Goal: Information Seeking & Learning: Learn about a topic

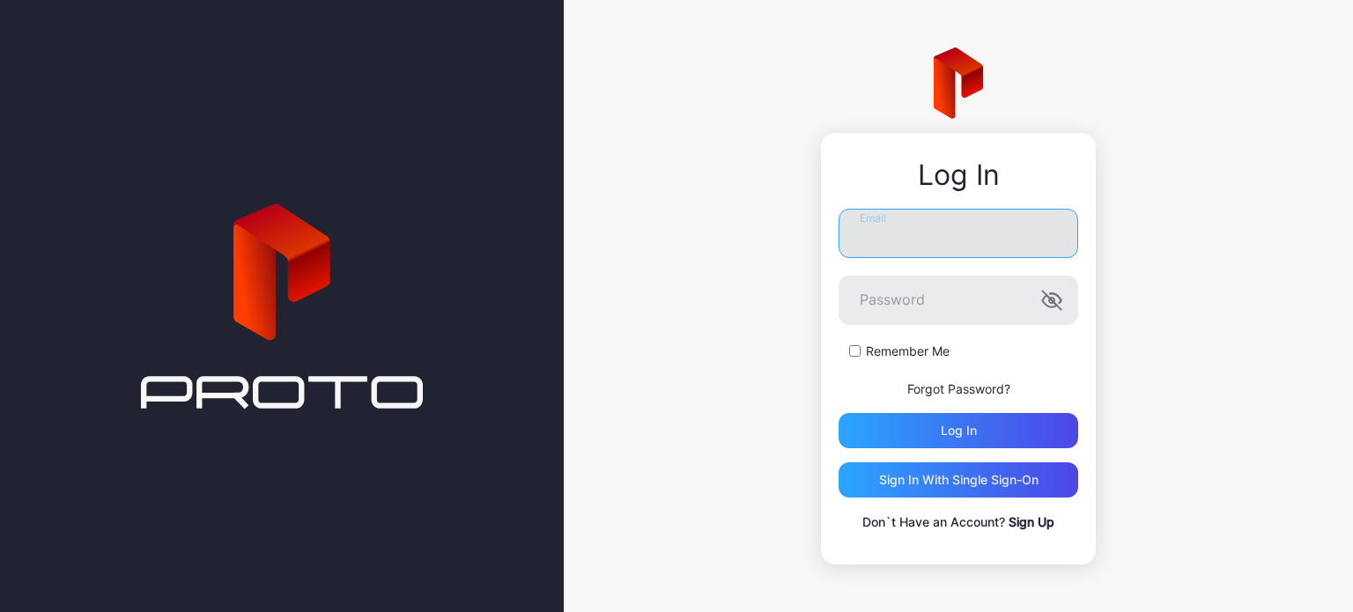
click at [867, 242] on input "Email" at bounding box center [958, 233] width 240 height 49
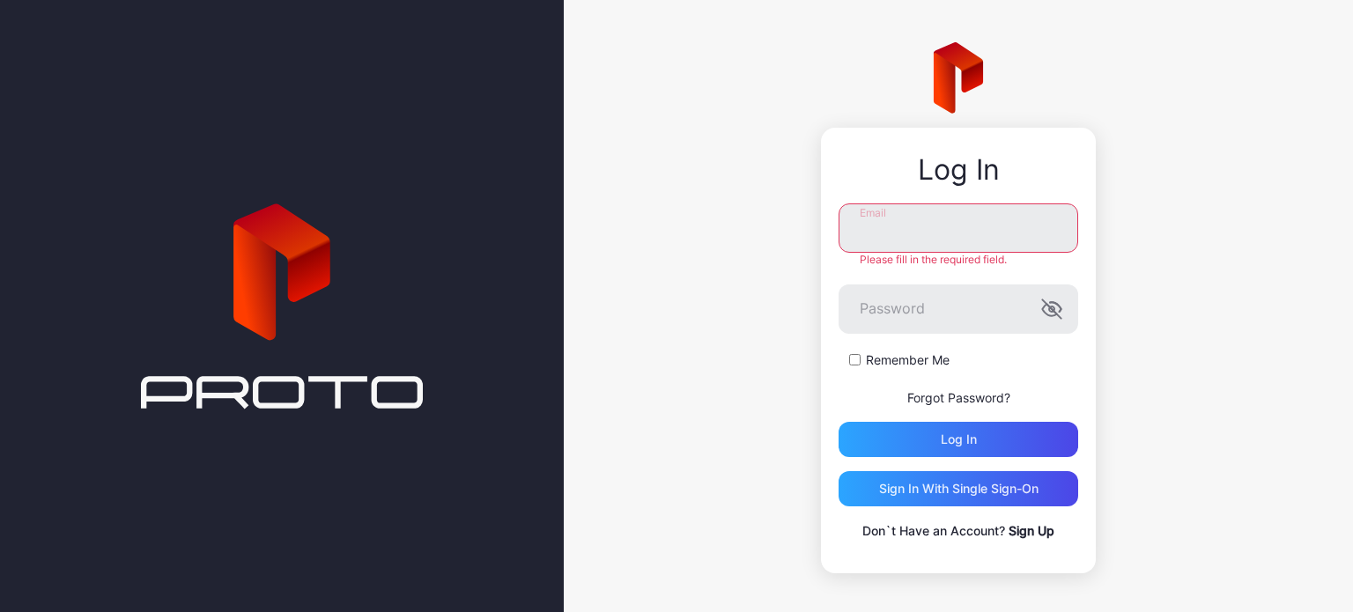
type input "**********"
click at [879, 356] on label "Remember Me" at bounding box center [908, 360] width 84 height 18
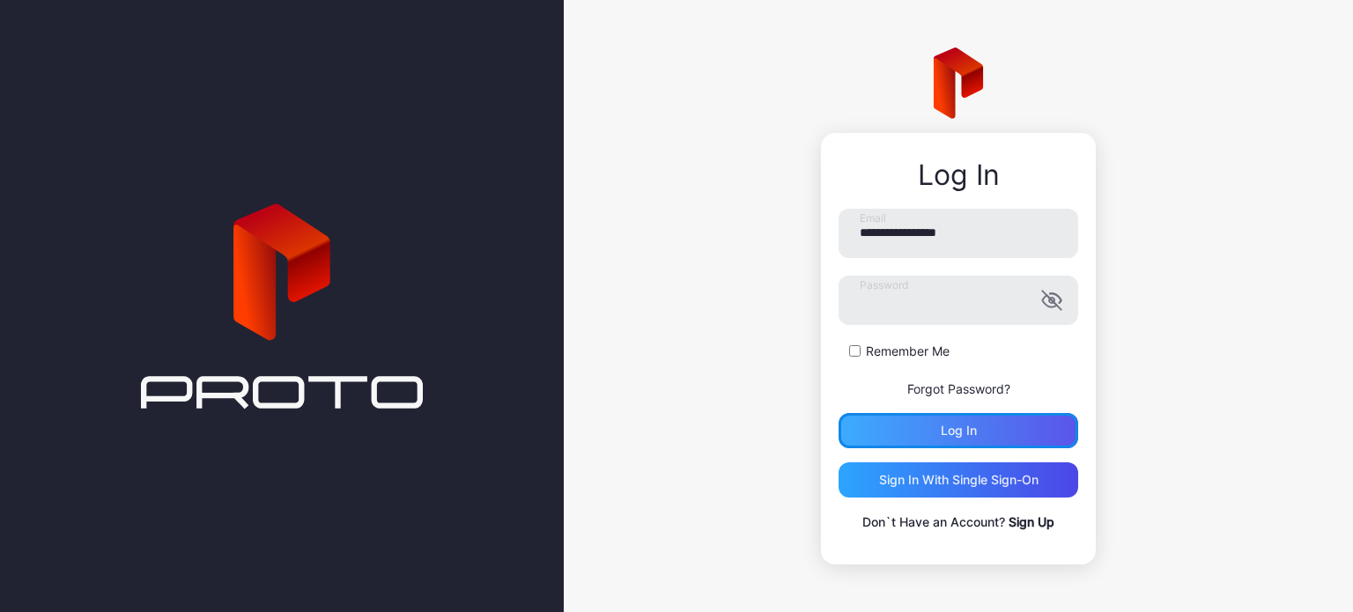
click at [891, 435] on div "Log in" at bounding box center [958, 430] width 240 height 35
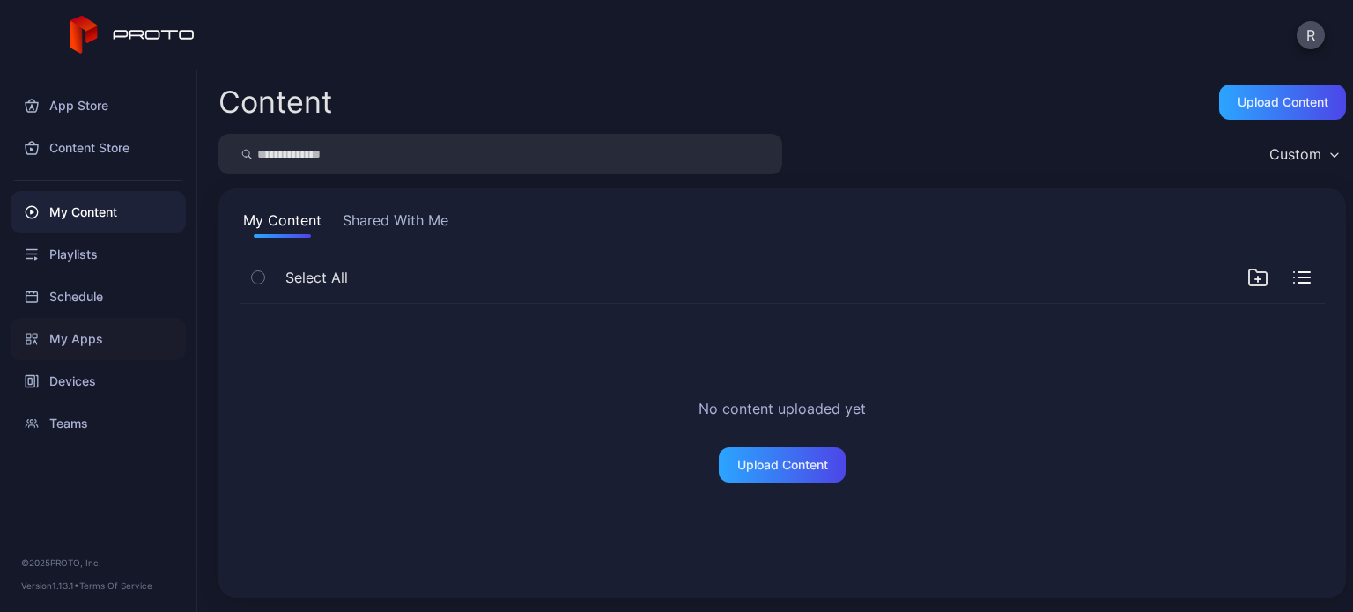
click at [92, 335] on div "My Apps" at bounding box center [98, 339] width 175 height 42
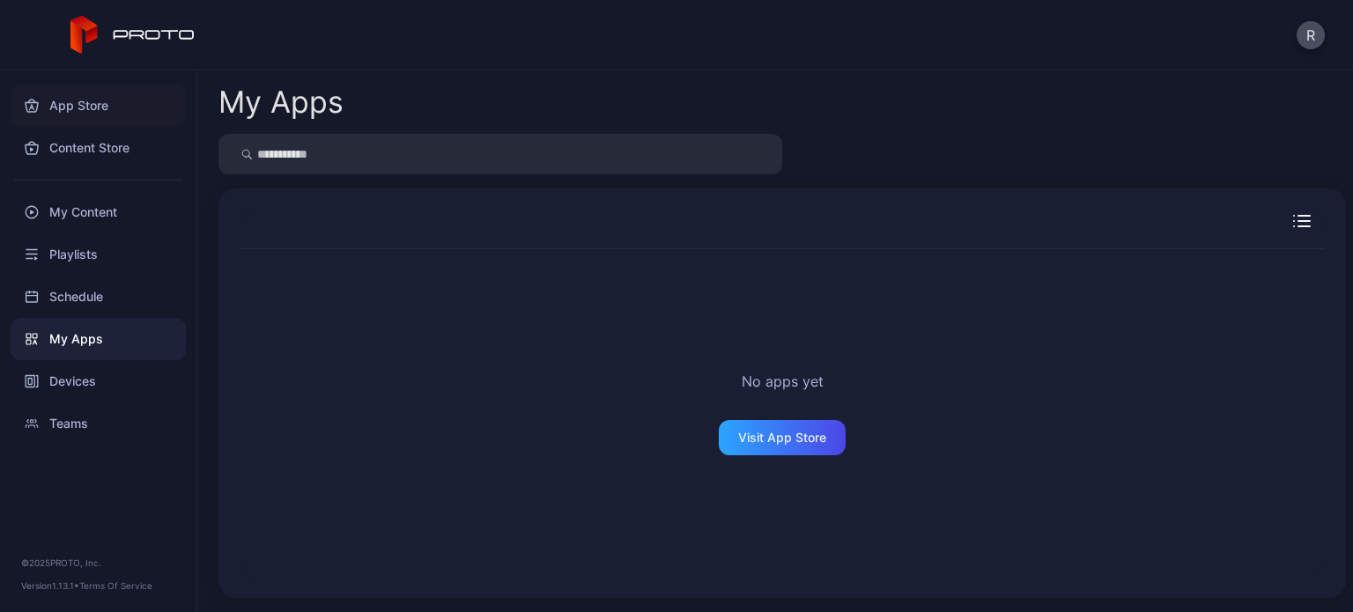
click at [88, 108] on div "App Store" at bounding box center [98, 106] width 175 height 42
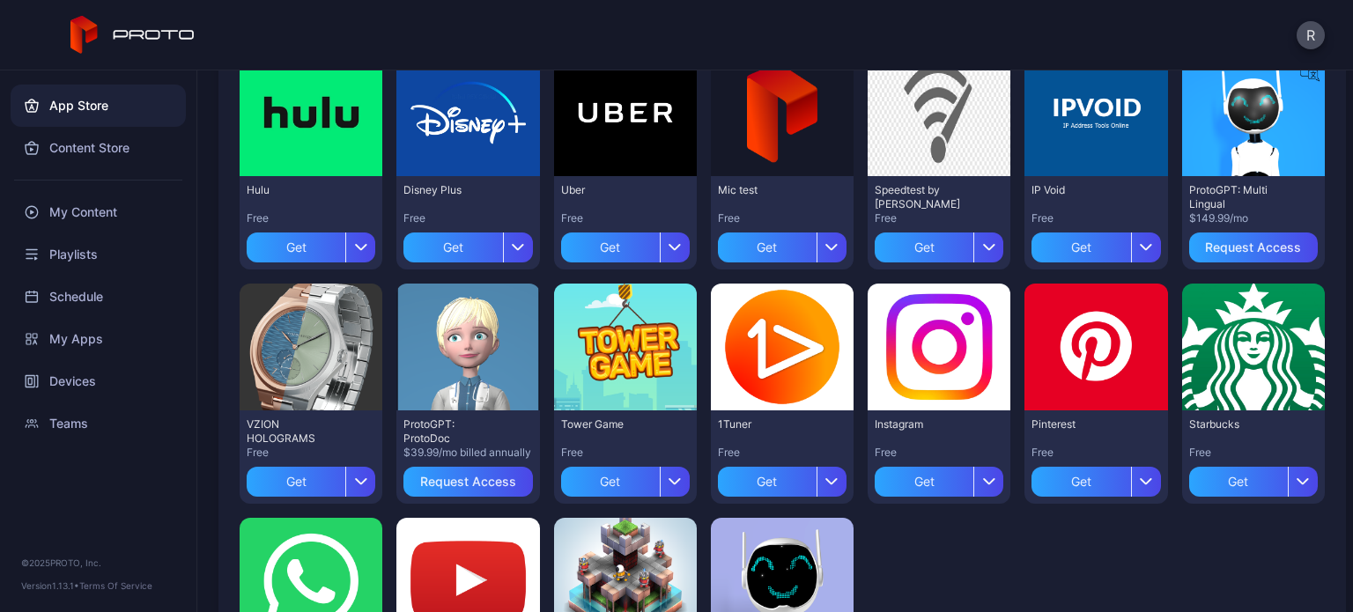
scroll to position [619, 0]
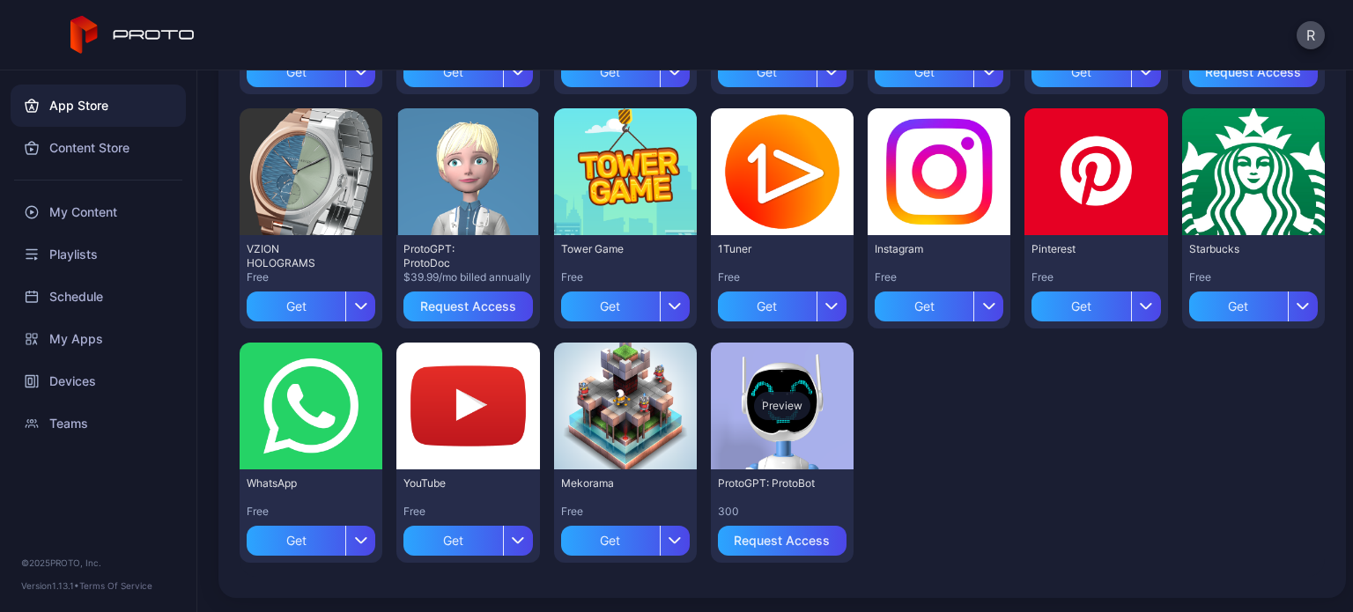
click at [717, 447] on div "Preview" at bounding box center [782, 406] width 143 height 127
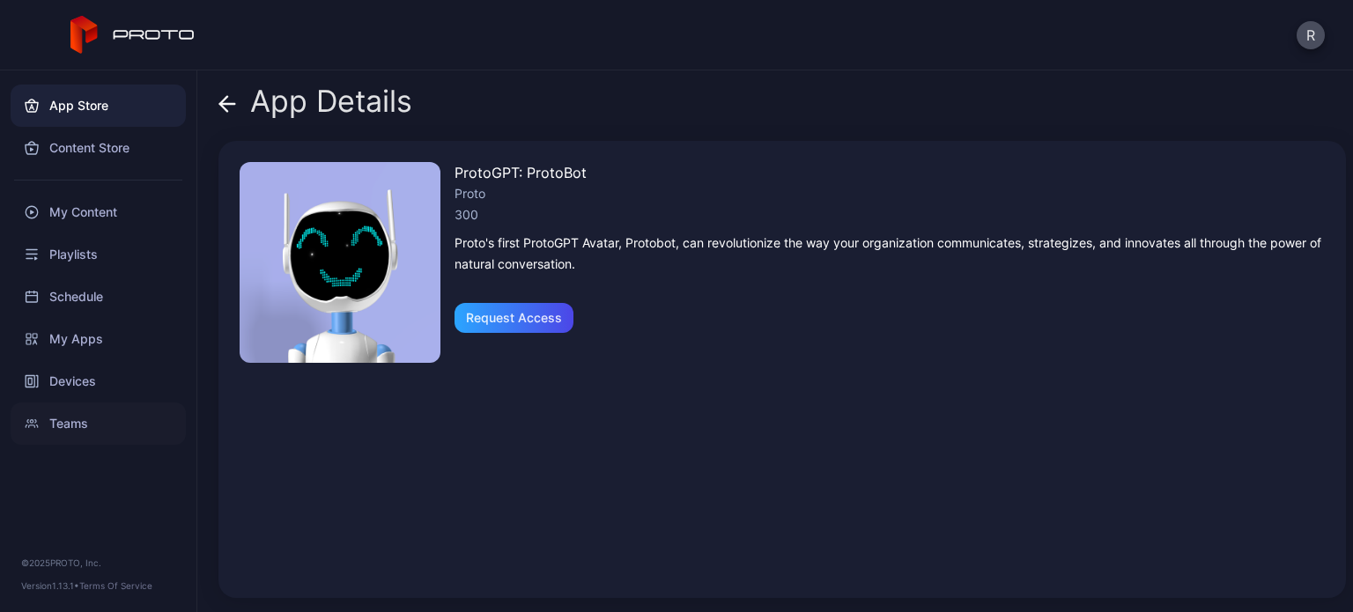
click at [11, 440] on link "Teams" at bounding box center [98, 423] width 175 height 42
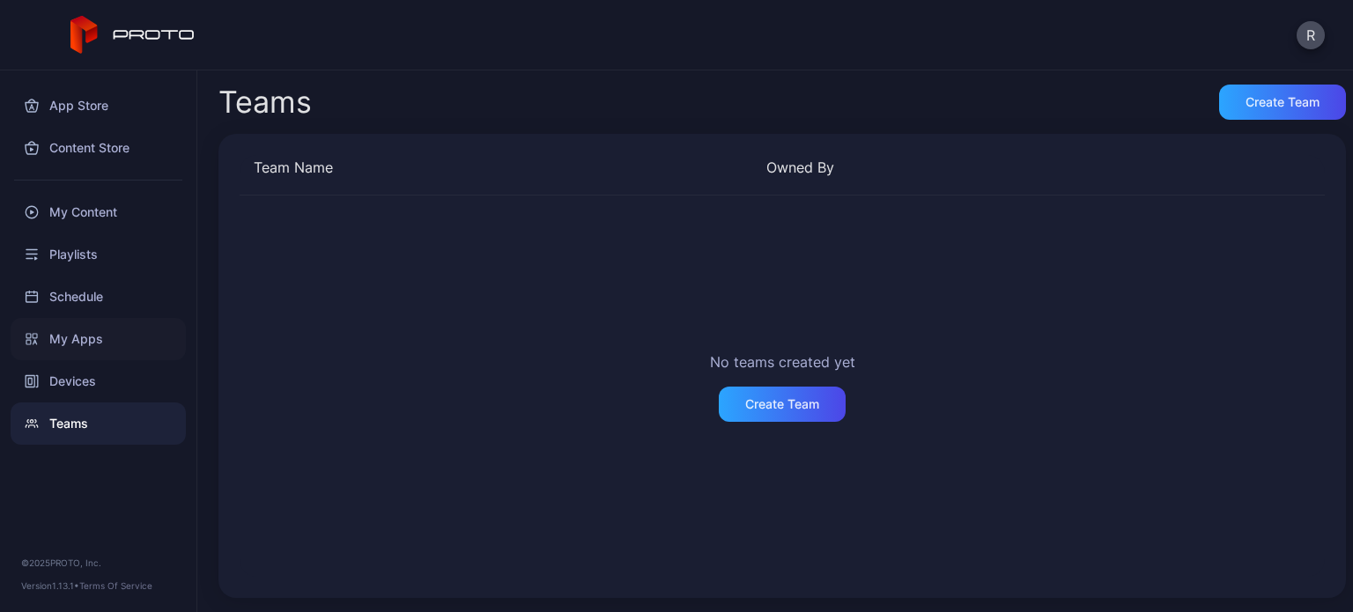
click at [76, 350] on div "My Apps" at bounding box center [98, 339] width 175 height 42
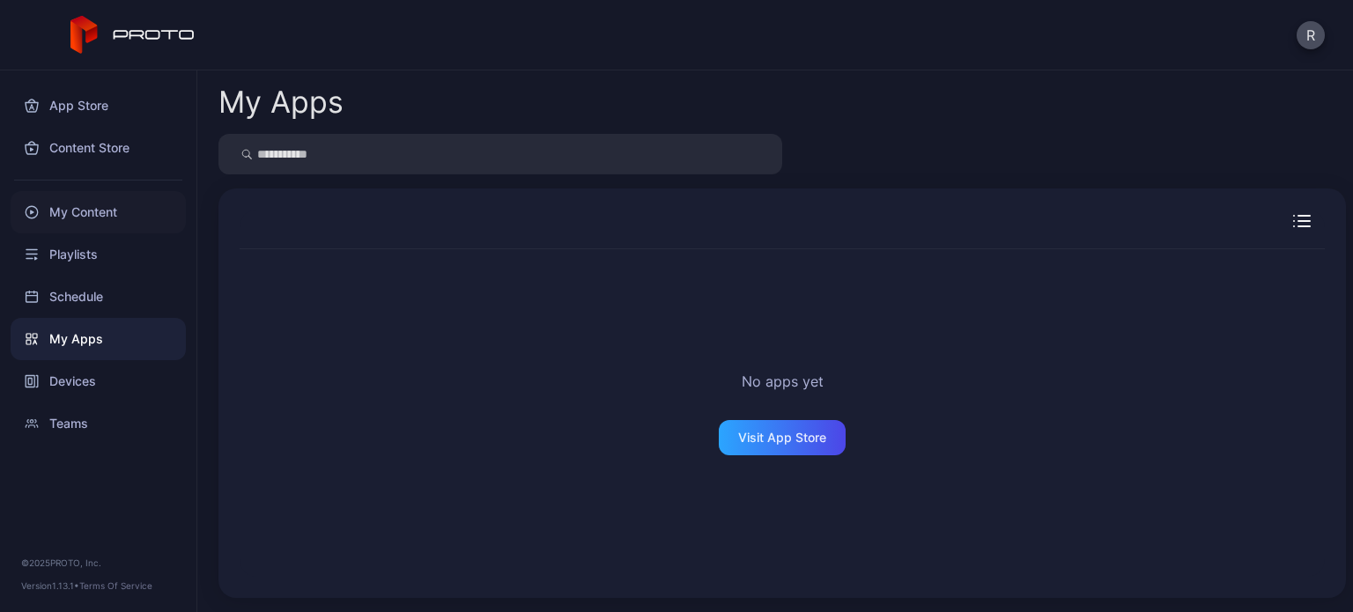
click at [85, 221] on div "My Content" at bounding box center [98, 212] width 175 height 42
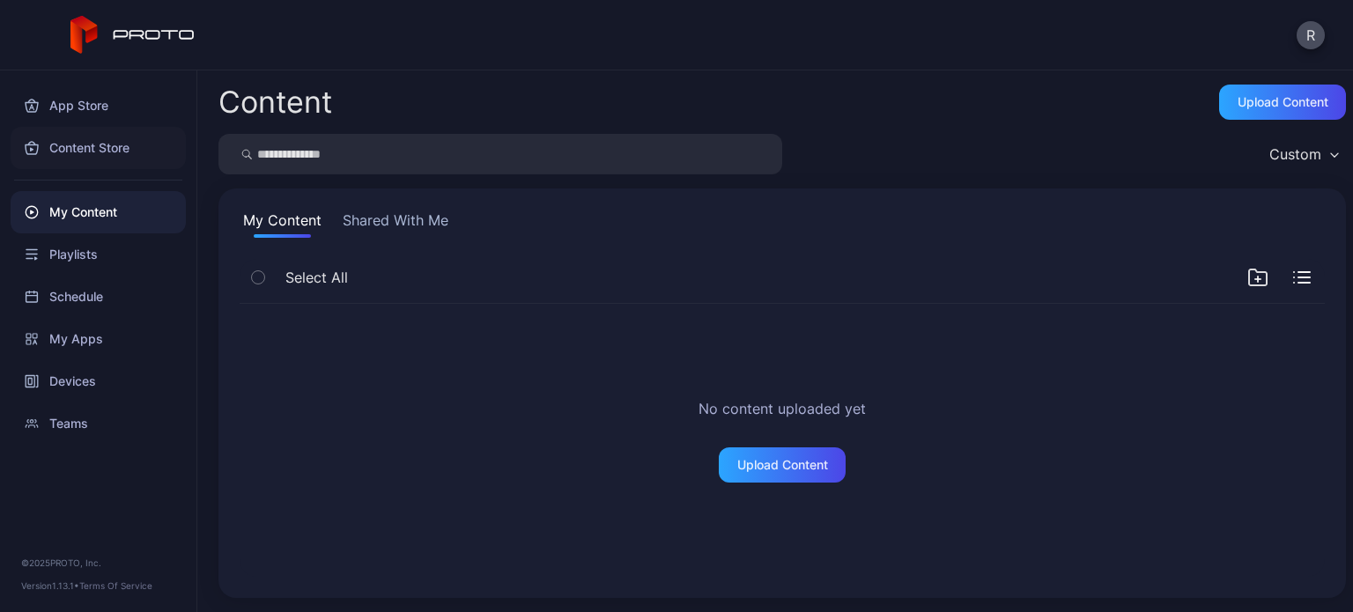
click at [104, 138] on div "Content Store" at bounding box center [98, 148] width 175 height 42
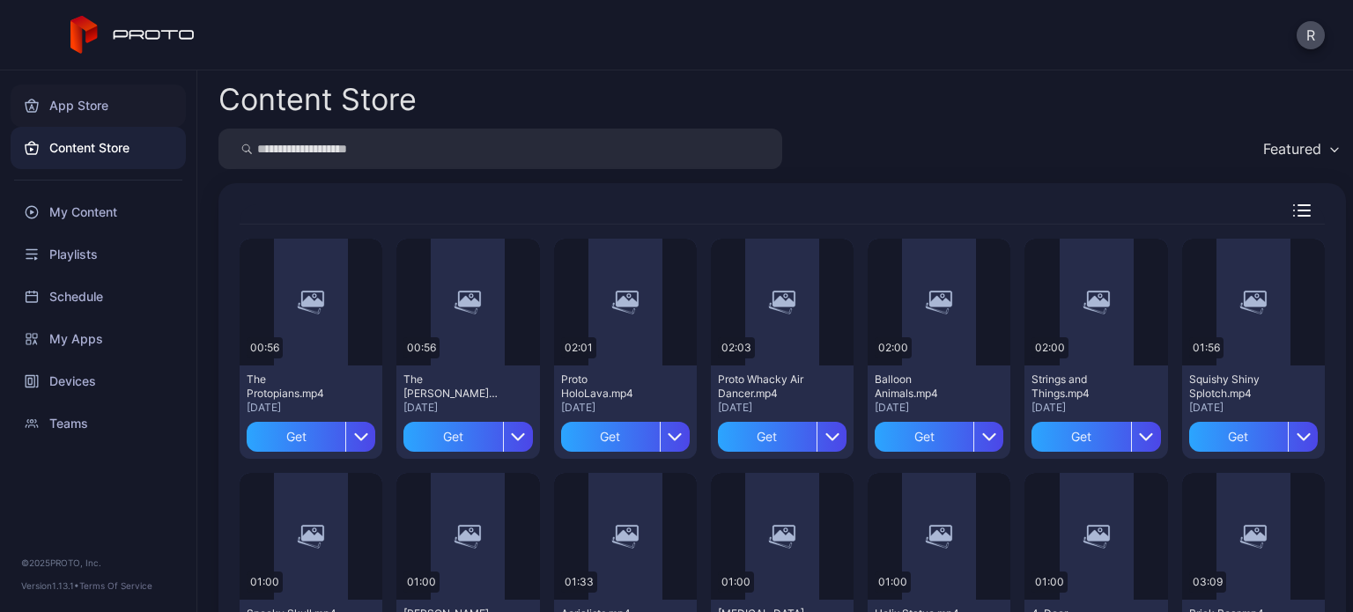
click at [95, 112] on div "App Store" at bounding box center [98, 106] width 175 height 42
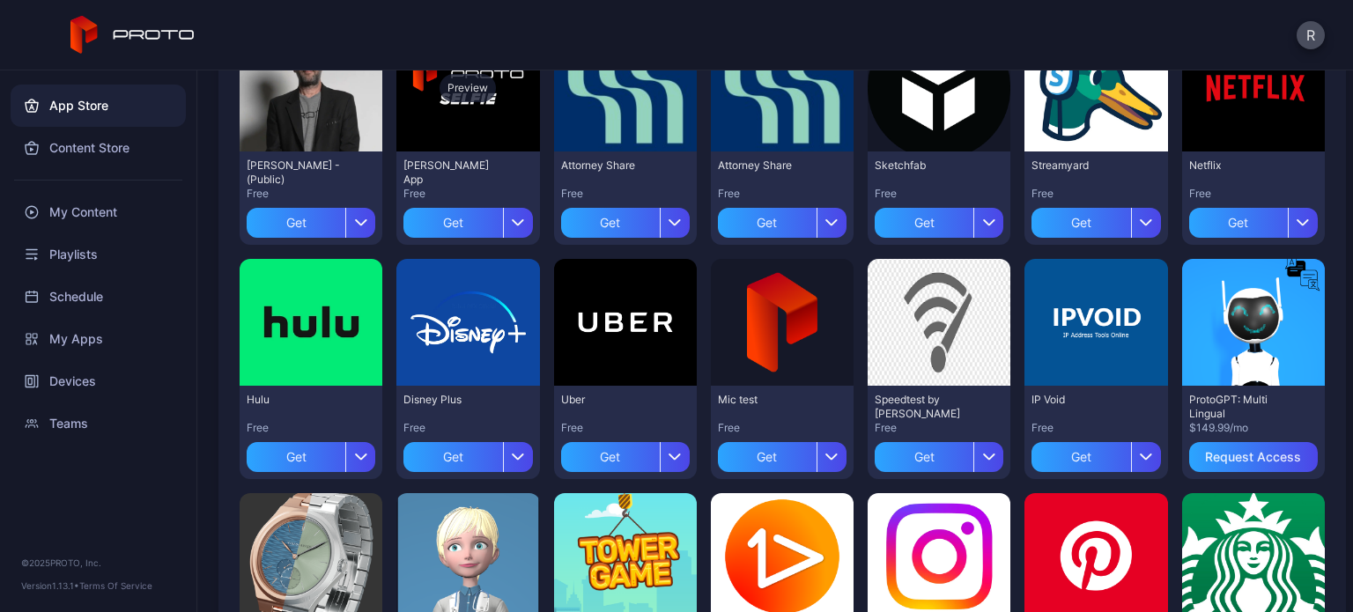
scroll to position [234, 0]
click at [417, 348] on div "Preview" at bounding box center [467, 322] width 143 height 127
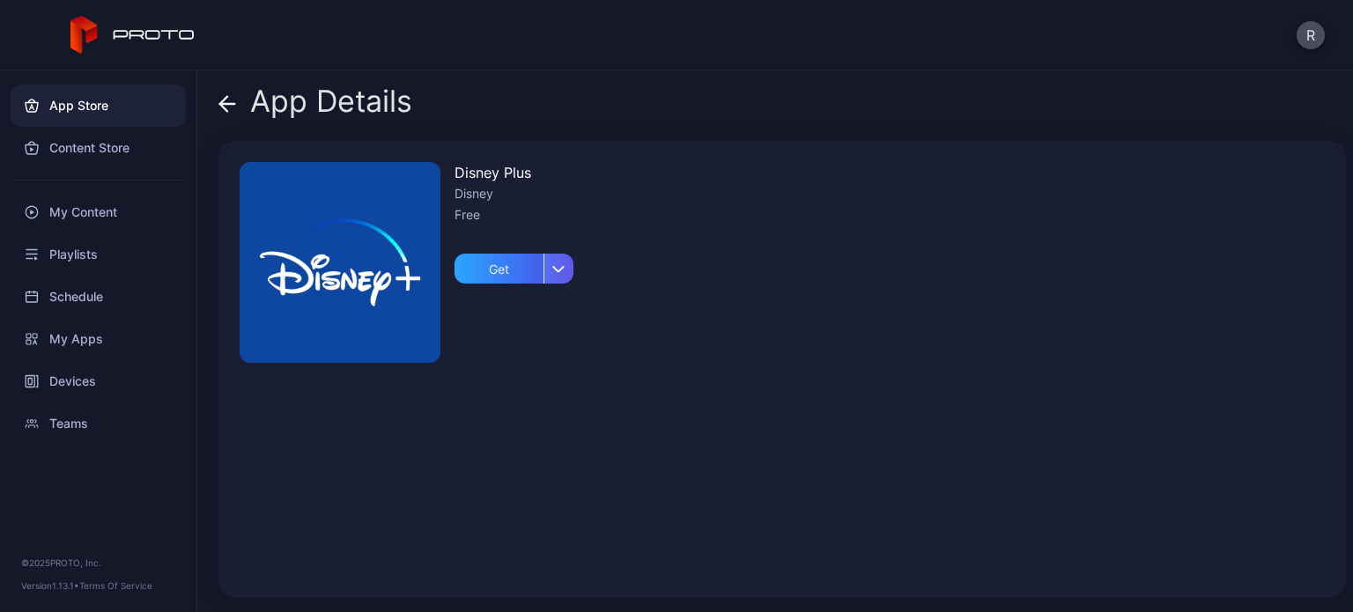
click at [569, 274] on div "button" at bounding box center [558, 269] width 30 height 30
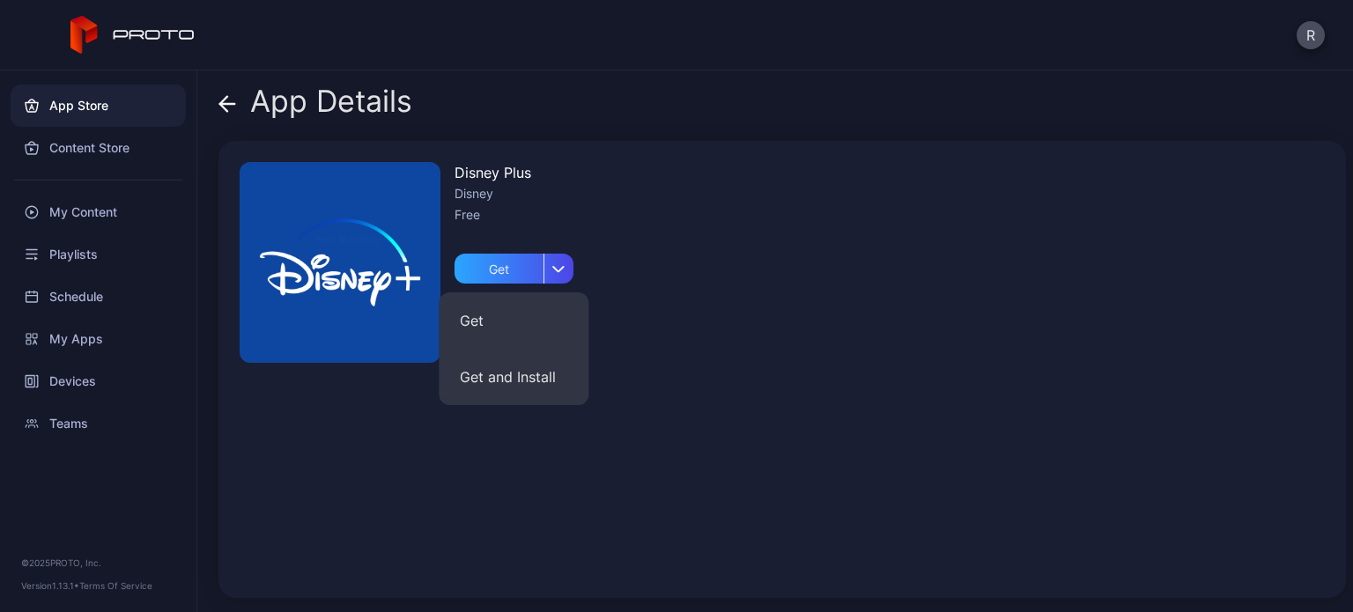
click at [602, 210] on div "Disney Plus Disney Free Get" at bounding box center [781, 369] width 1127 height 457
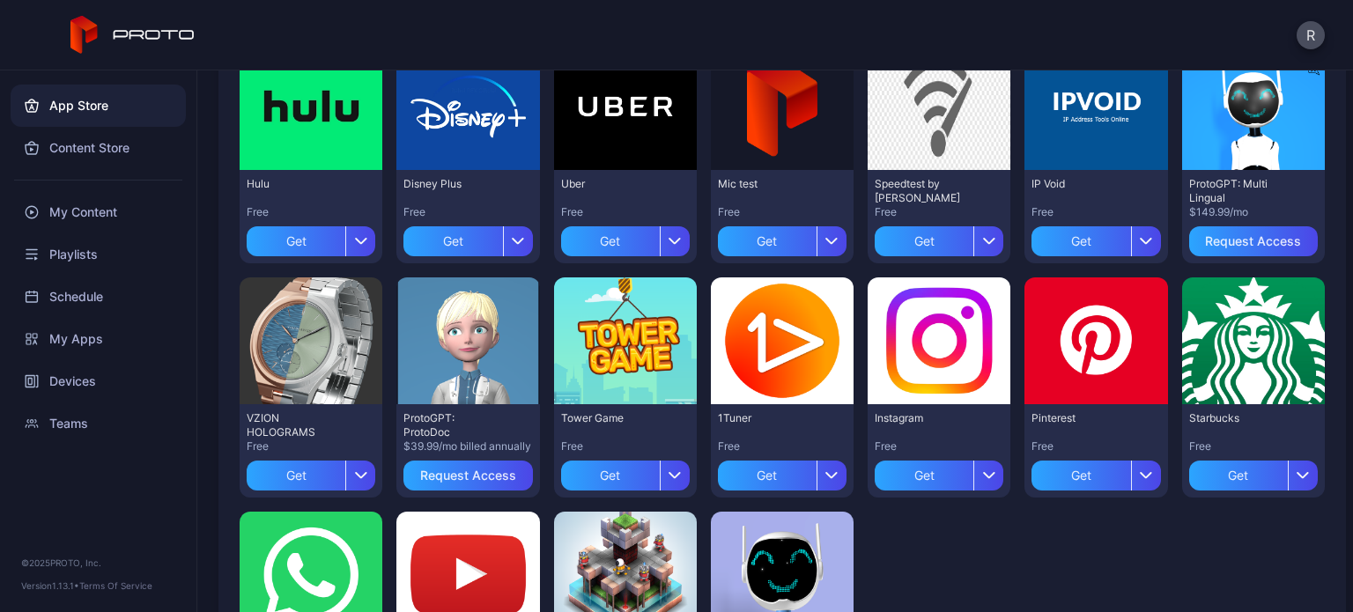
scroll to position [619, 0]
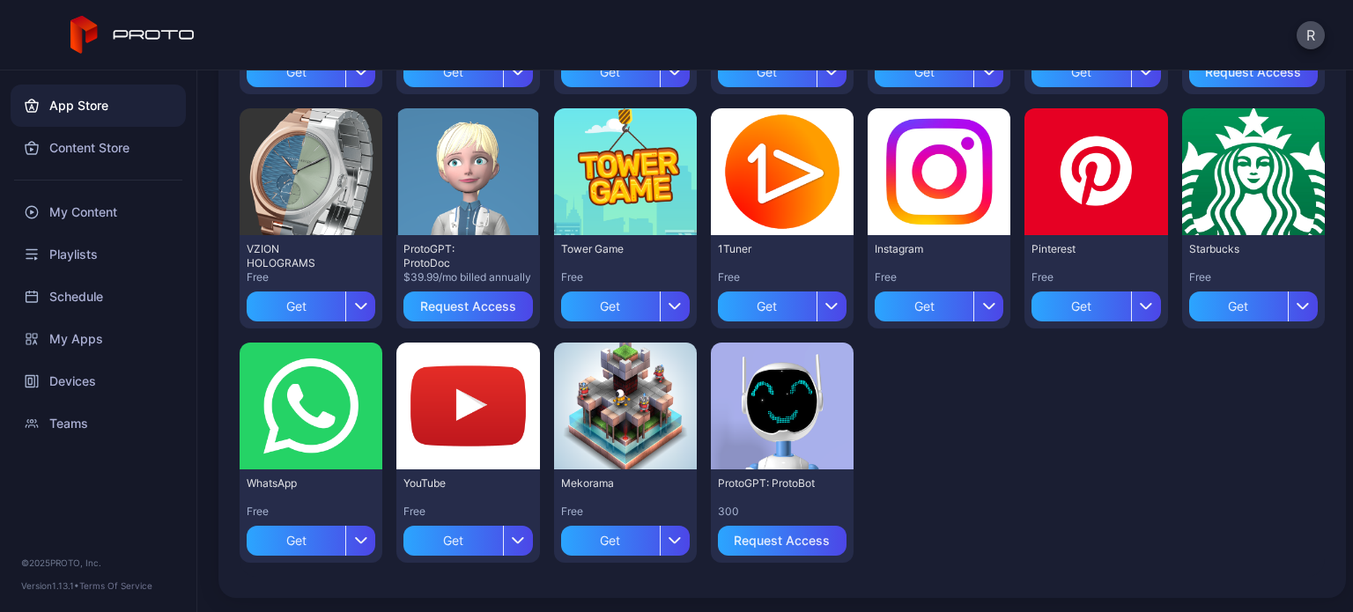
click at [983, 516] on div "Preview [PERSON_NAME] N Persona - (Public) Free Get Preview [PERSON_NAME] App F…" at bounding box center [782, 101] width 1085 height 951
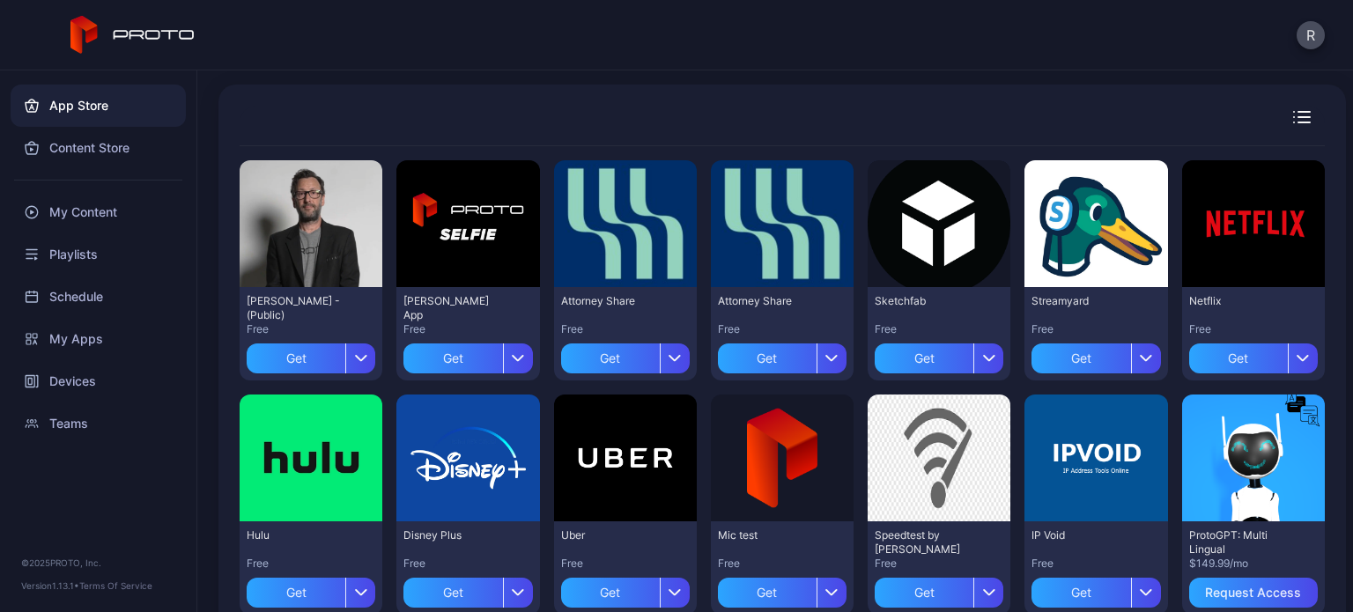
scroll to position [93, 0]
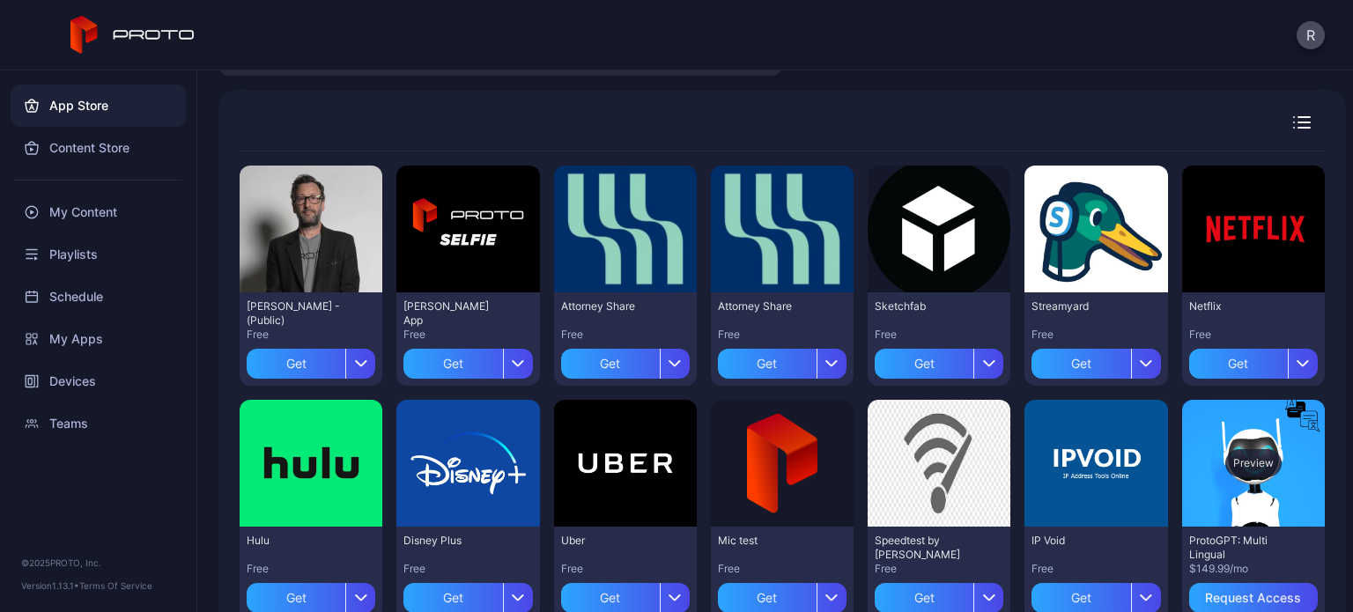
click at [1230, 450] on div "Preview" at bounding box center [1253, 463] width 56 height 28
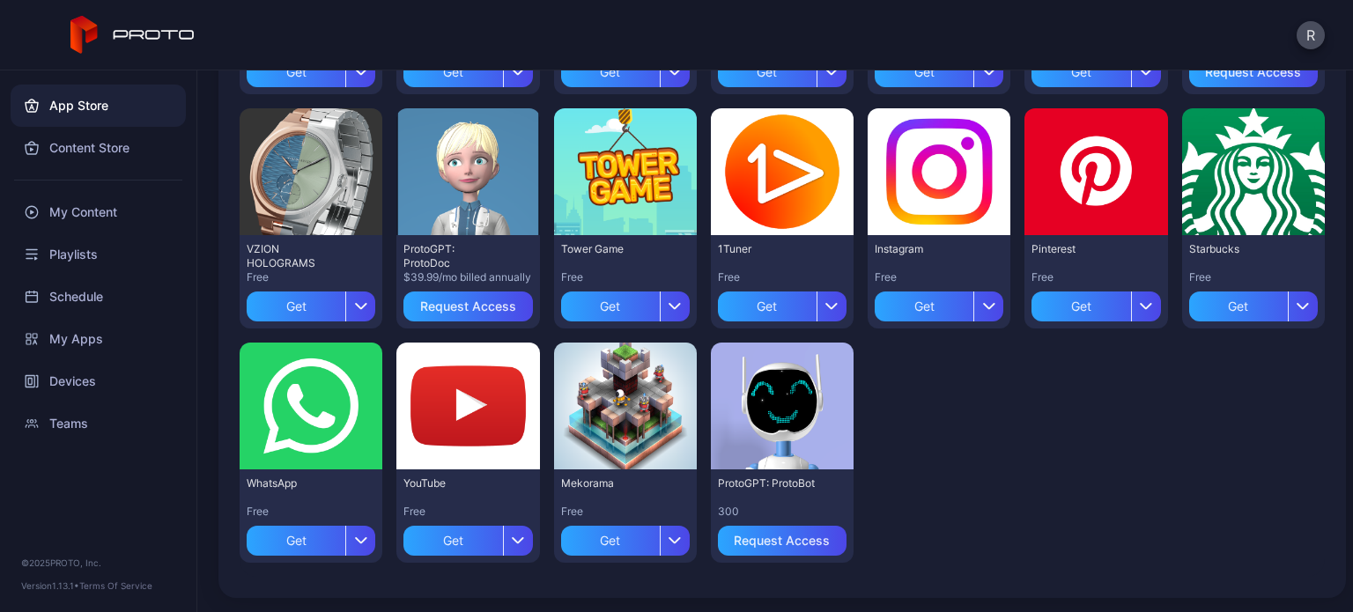
scroll to position [618, 0]
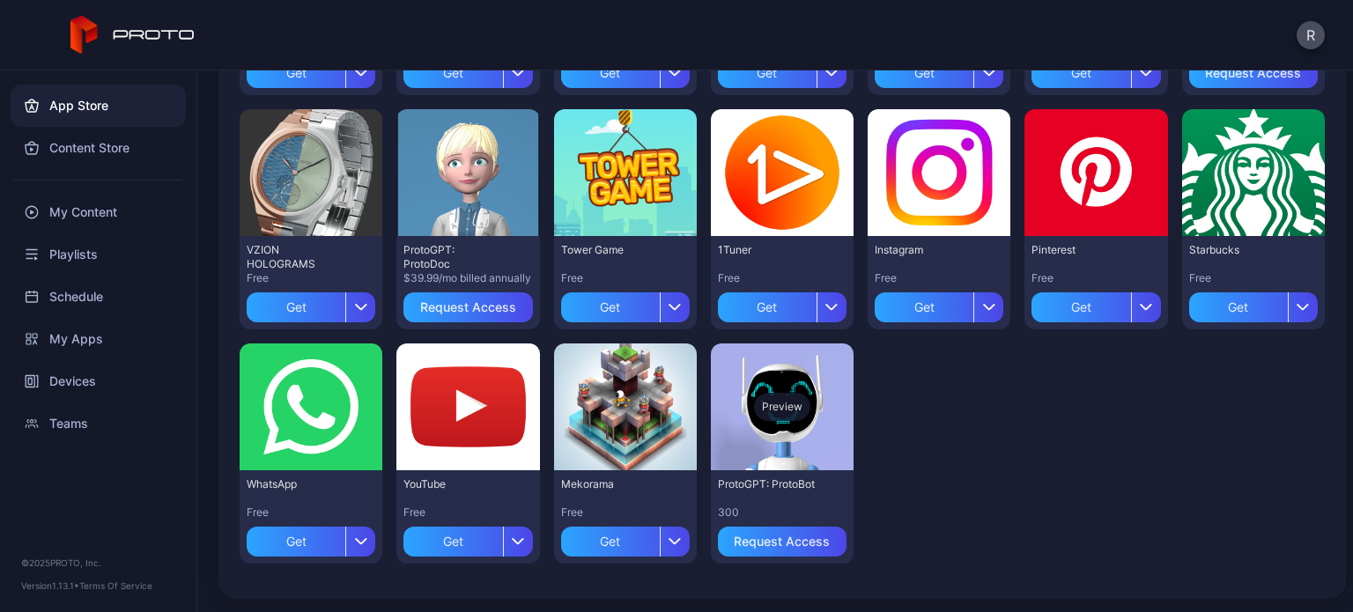
click at [771, 408] on div "Preview" at bounding box center [782, 407] width 56 height 28
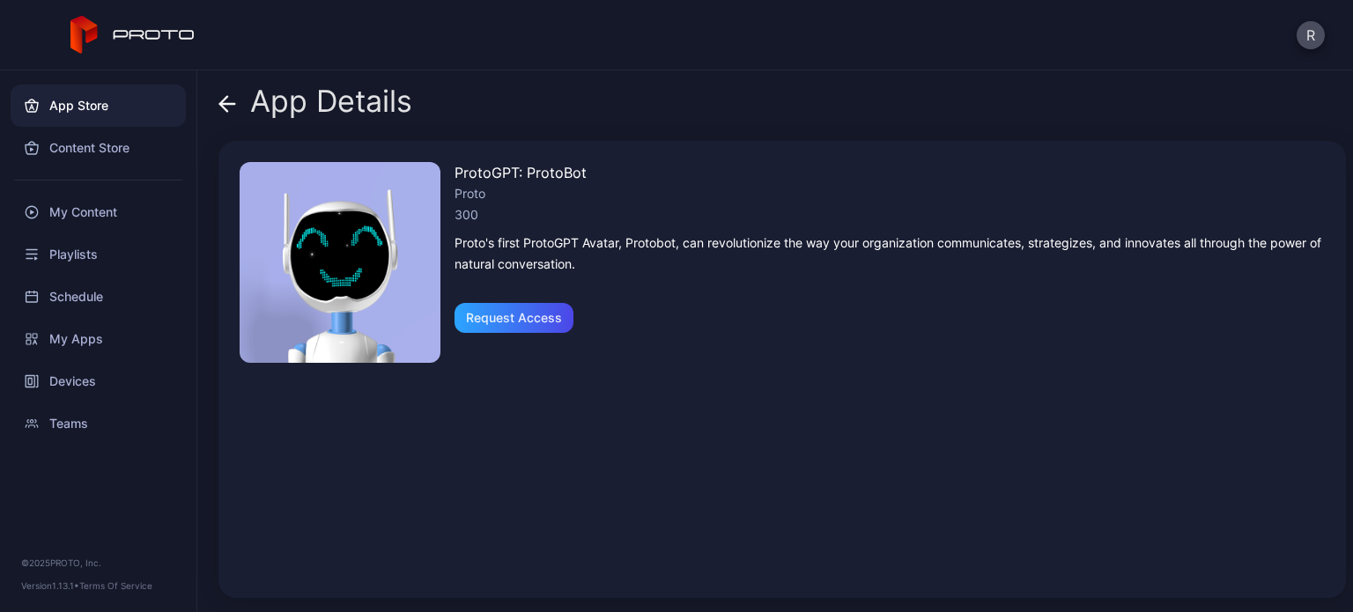
click at [364, 275] on img at bounding box center [340, 262] width 201 height 201
click at [550, 321] on div "Request Access" at bounding box center [514, 318] width 96 height 14
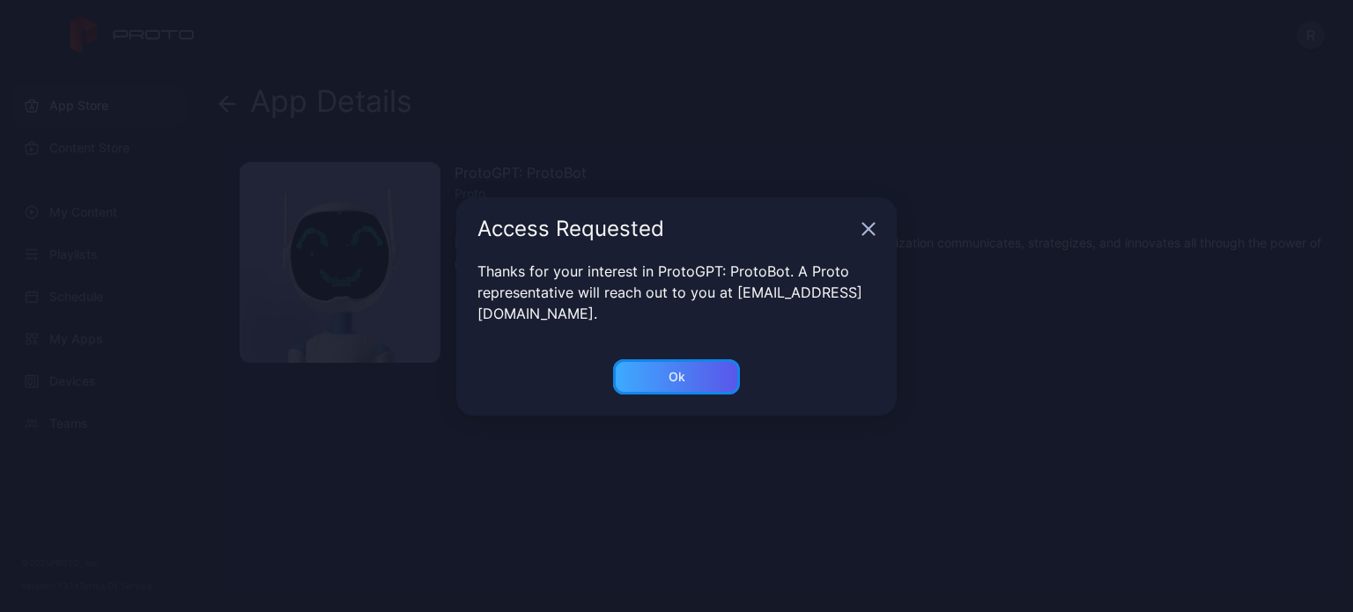
click at [694, 363] on div "Ok" at bounding box center [676, 376] width 127 height 35
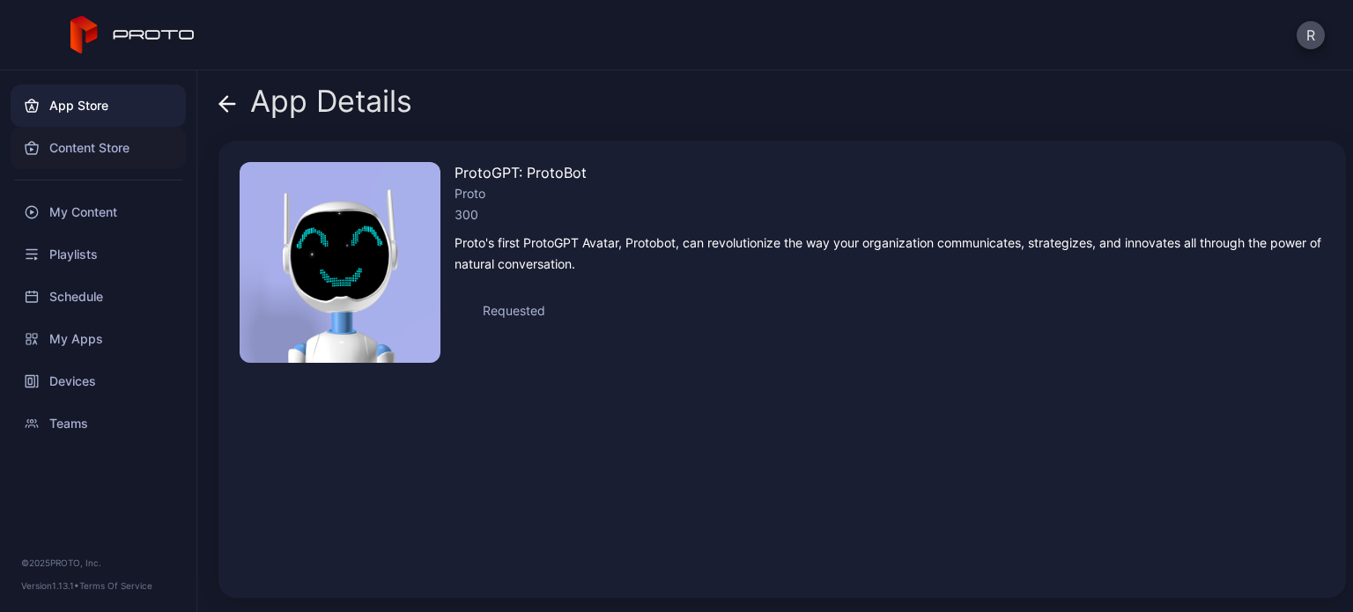
click at [122, 155] on div "Content Store" at bounding box center [98, 148] width 175 height 42
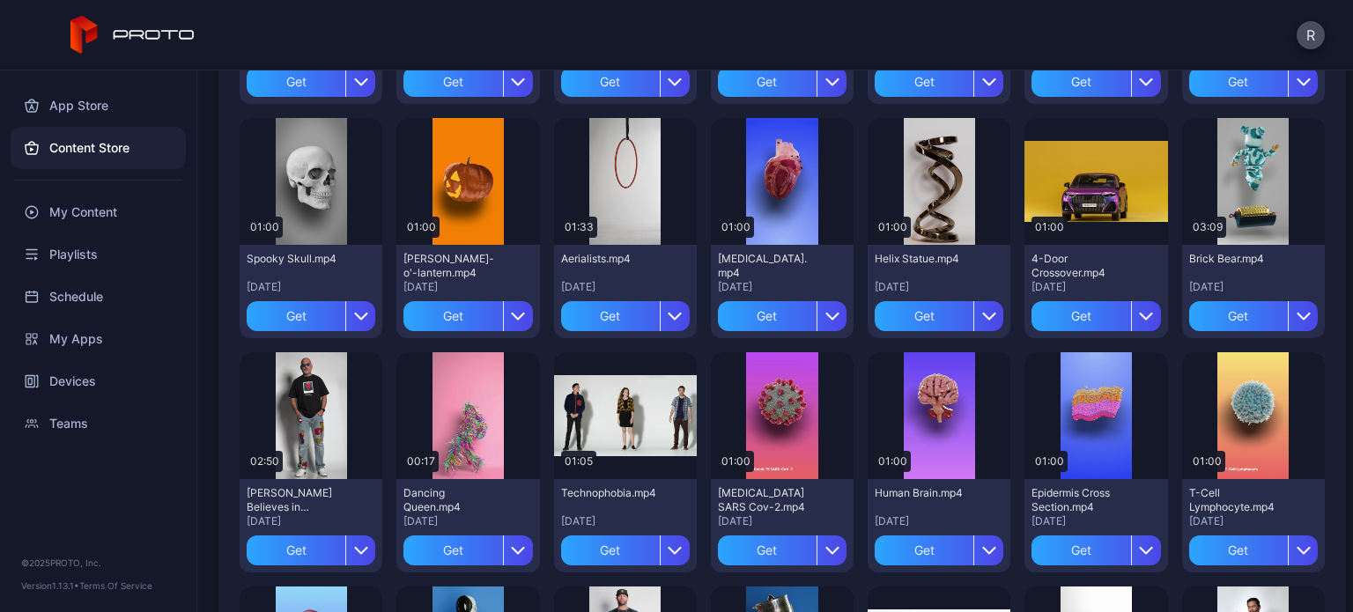
scroll to position [351, 0]
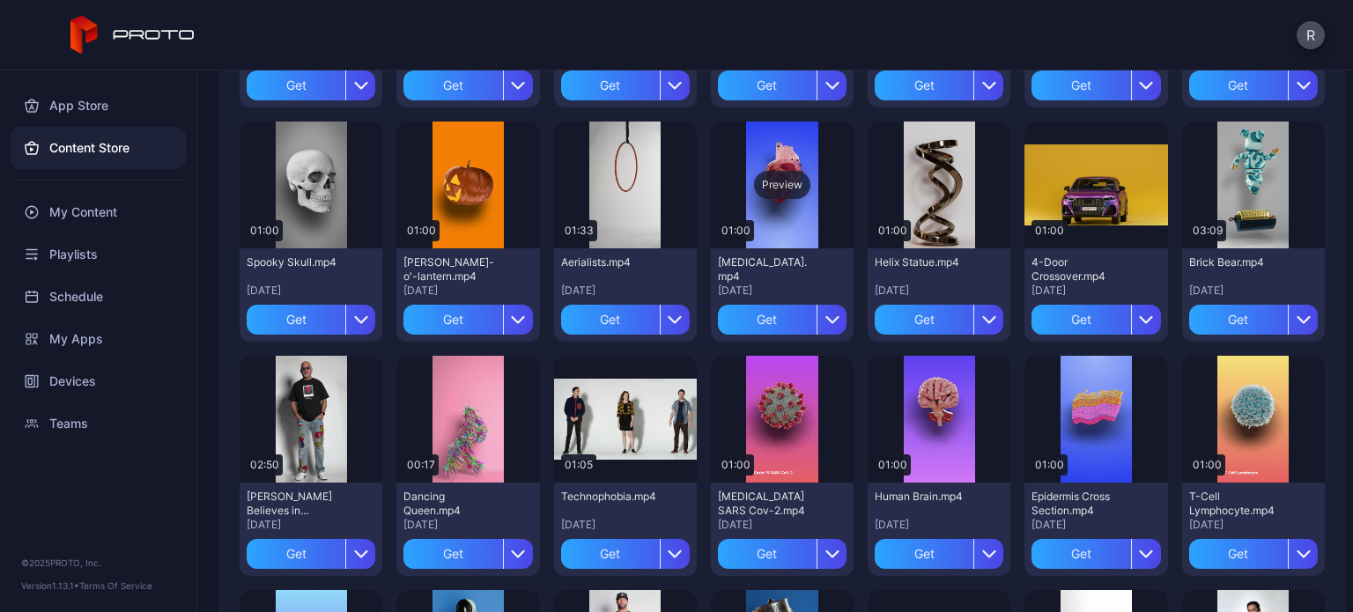
click at [777, 187] on div "Preview" at bounding box center [782, 185] width 56 height 28
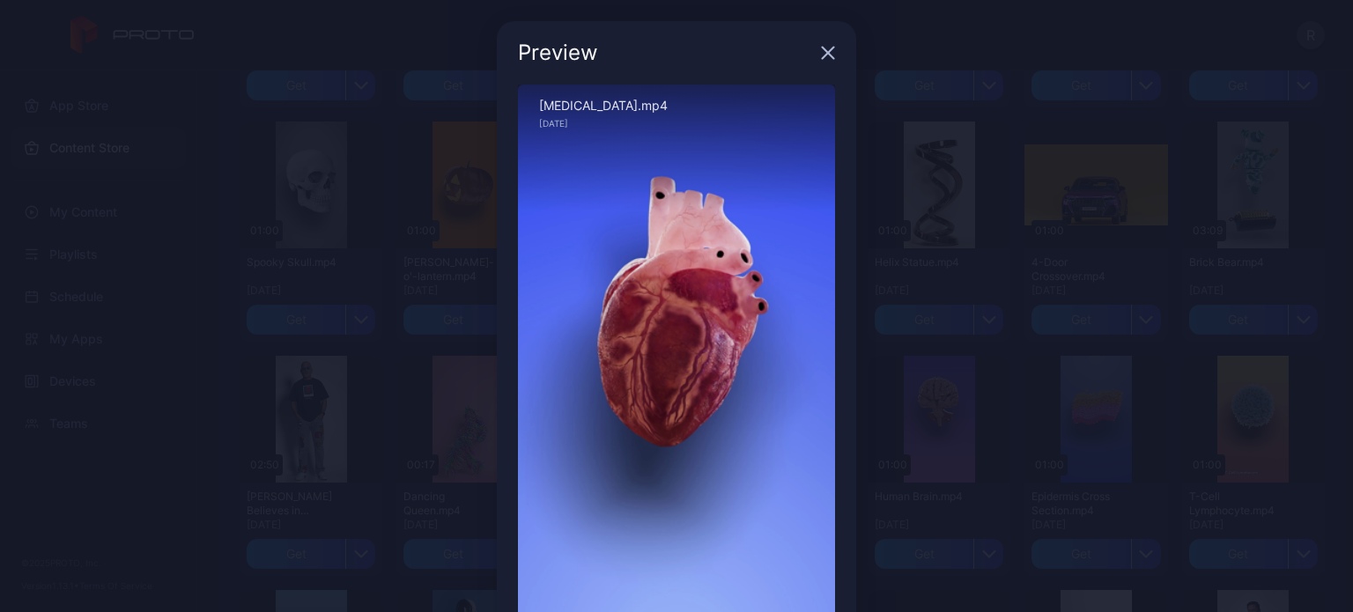
drag, startPoint x: 693, startPoint y: 314, endPoint x: 616, endPoint y: 314, distance: 76.6
click at [616, 314] on div "Sorry, your browser doesn‘t support embedded videos" at bounding box center [676, 367] width 317 height 564
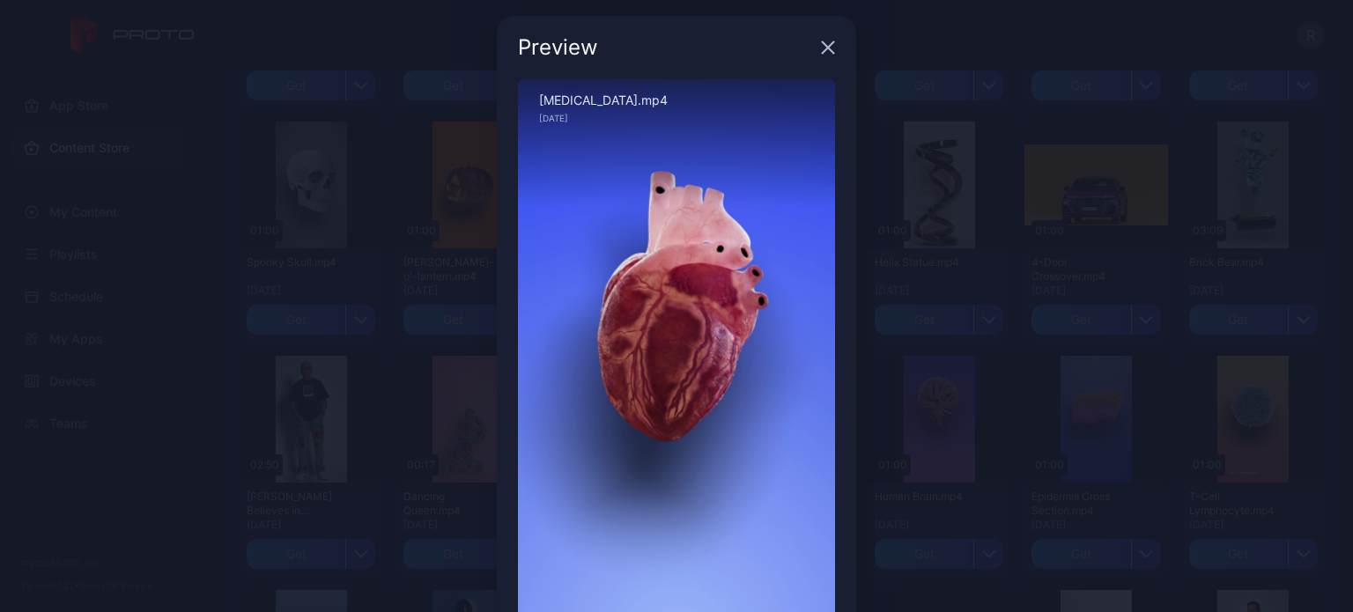
scroll to position [25, 0]
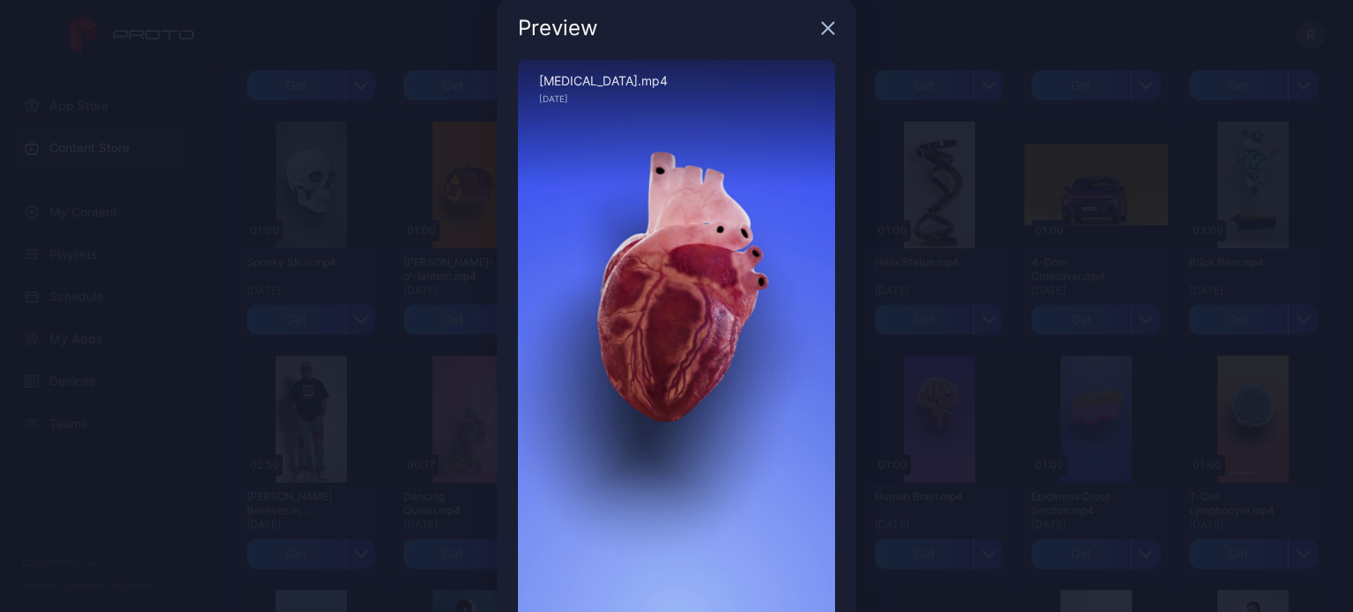
click at [821, 31] on icon "button" at bounding box center [828, 28] width 14 height 14
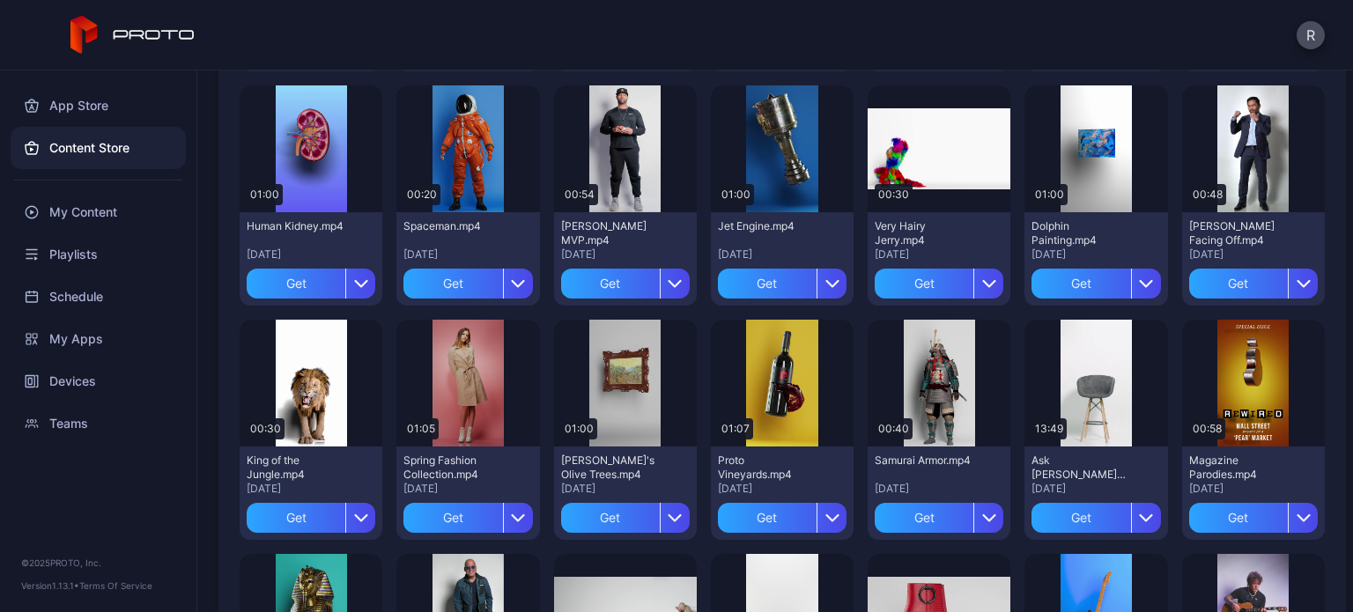
scroll to position [856, 0]
click at [303, 412] on div "Preview" at bounding box center [311, 383] width 143 height 127
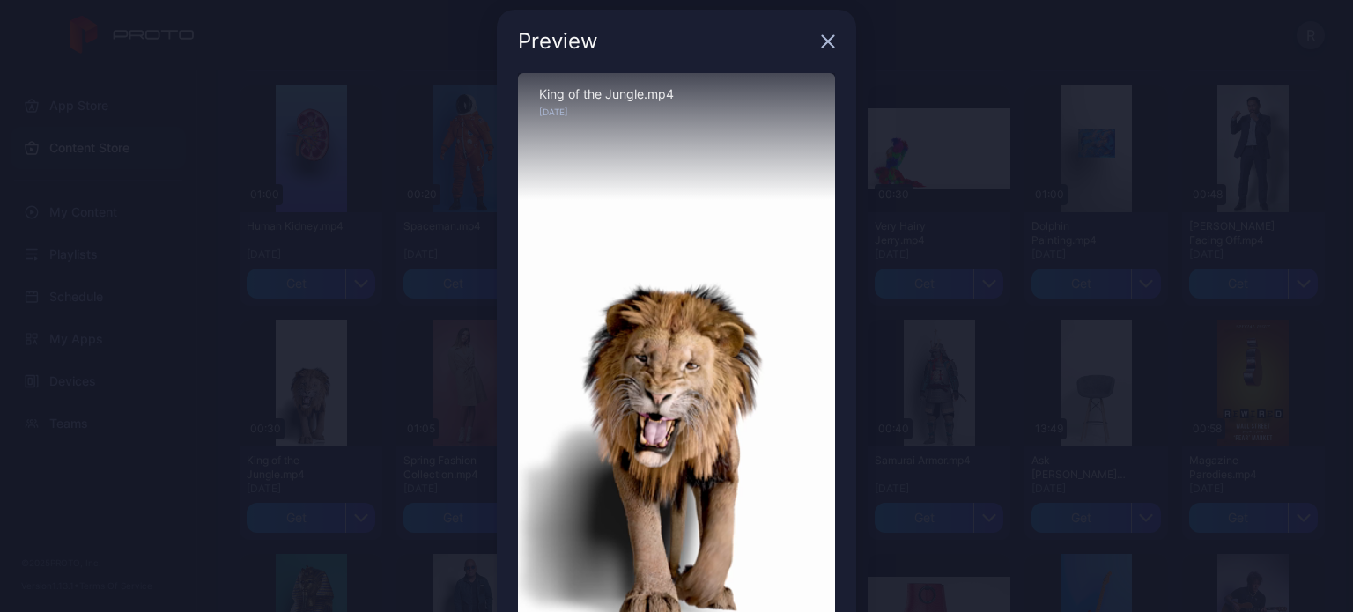
scroll to position [11, 0]
click at [823, 44] on icon "button" at bounding box center [828, 42] width 11 height 11
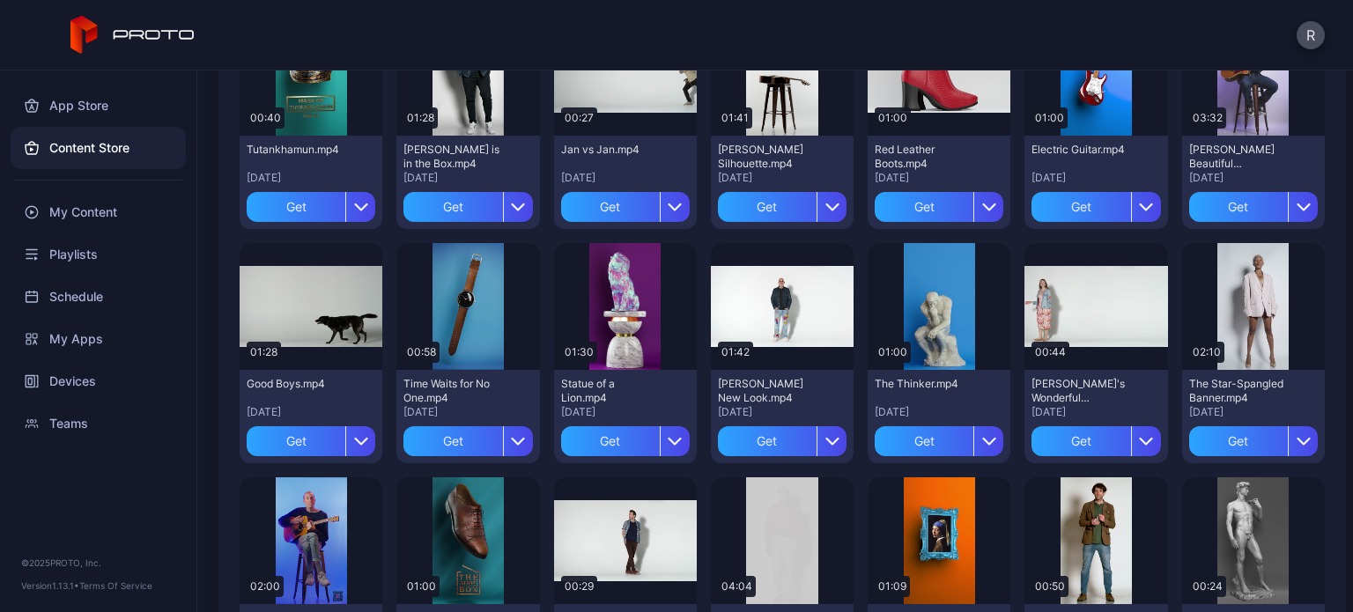
scroll to position [1430, 0]
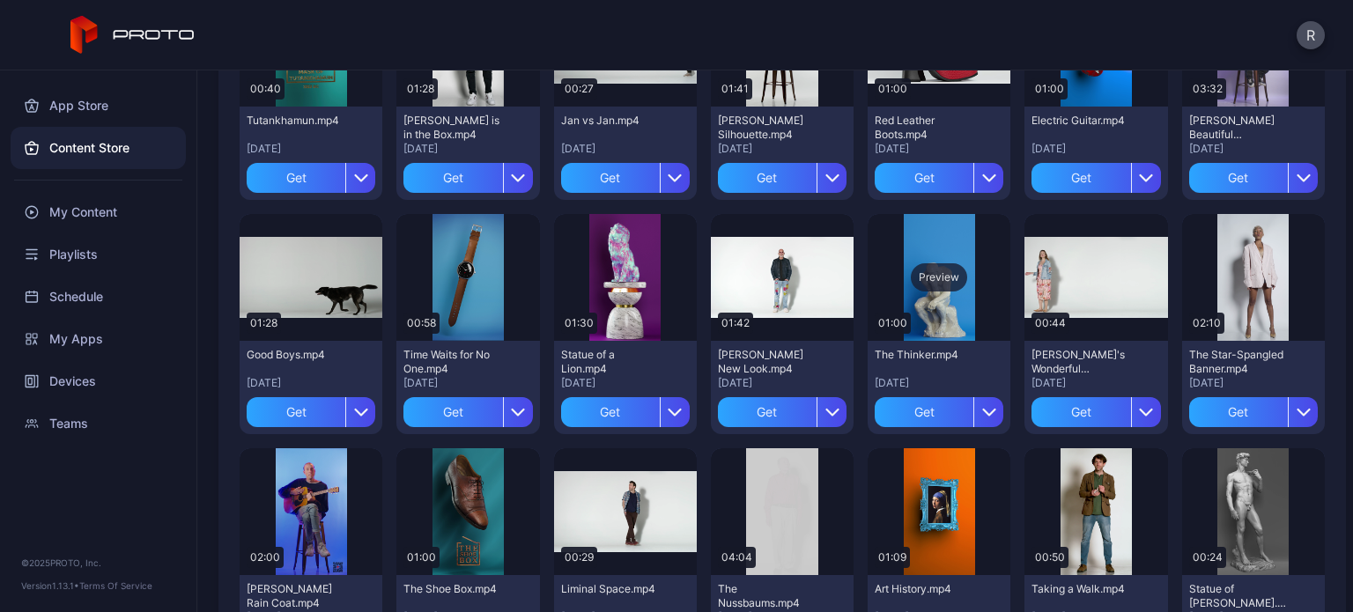
click at [948, 295] on div "Preview" at bounding box center [938, 277] width 143 height 127
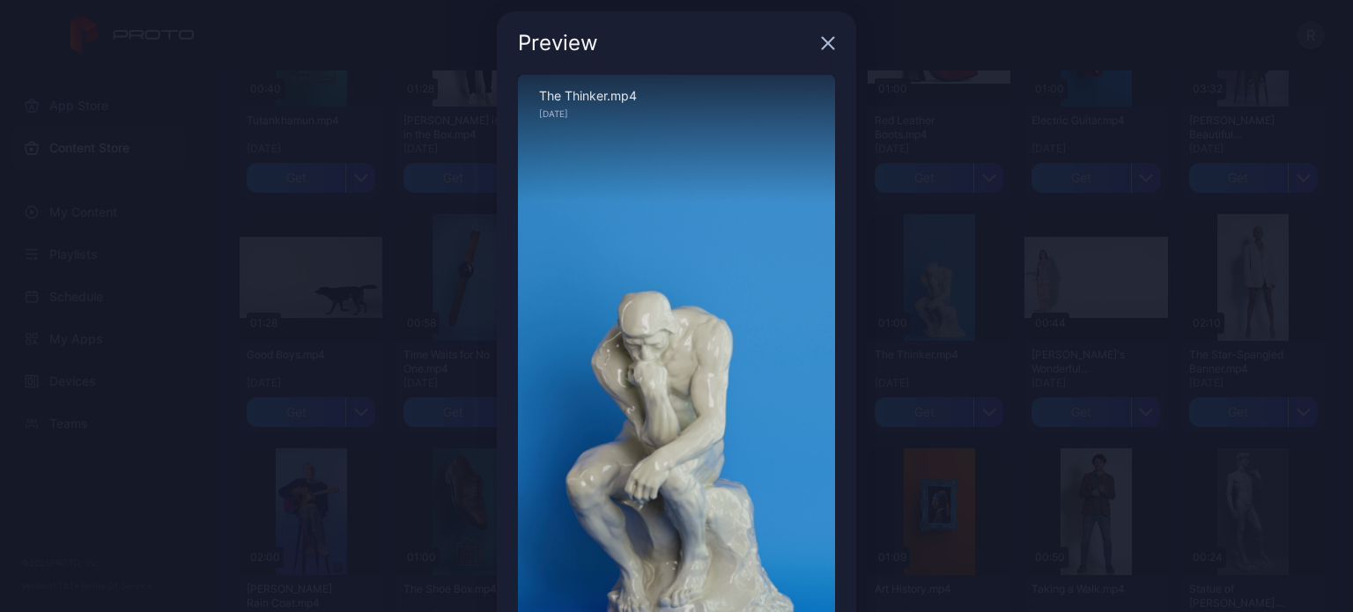
scroll to position [8, 0]
click at [823, 44] on icon "button" at bounding box center [828, 45] width 14 height 14
